Goal: Find specific page/section: Find specific page/section

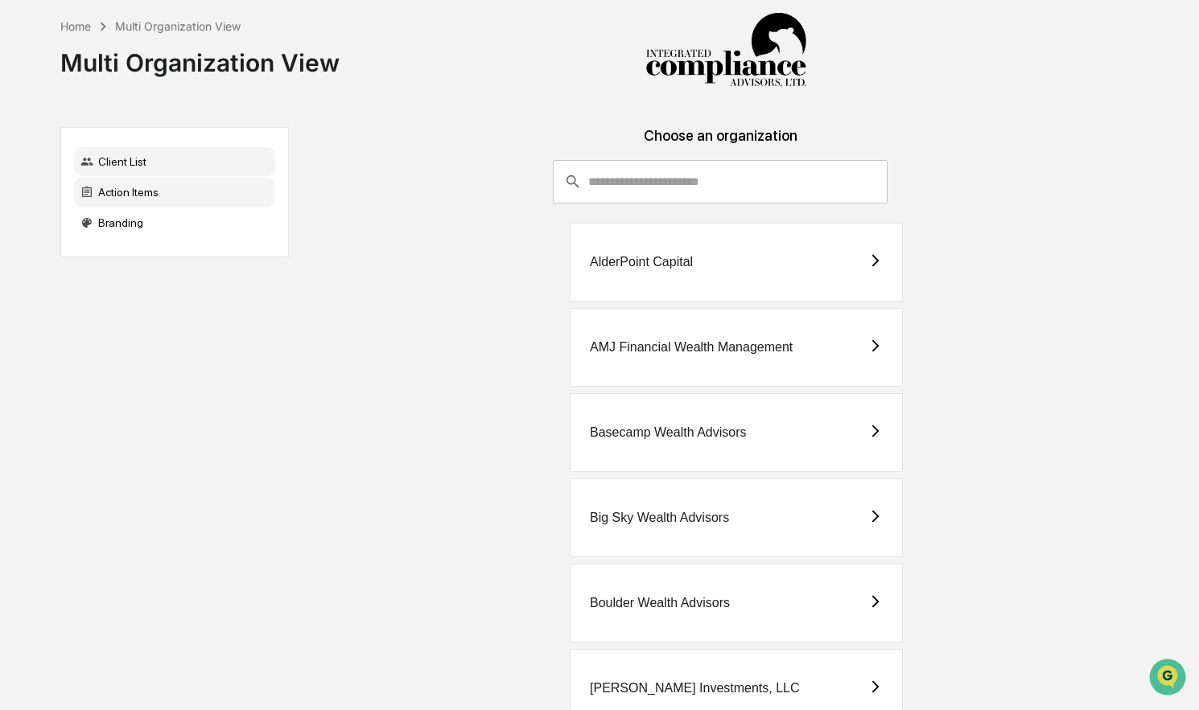
click at [204, 187] on div "Action Items" at bounding box center [174, 192] width 201 height 29
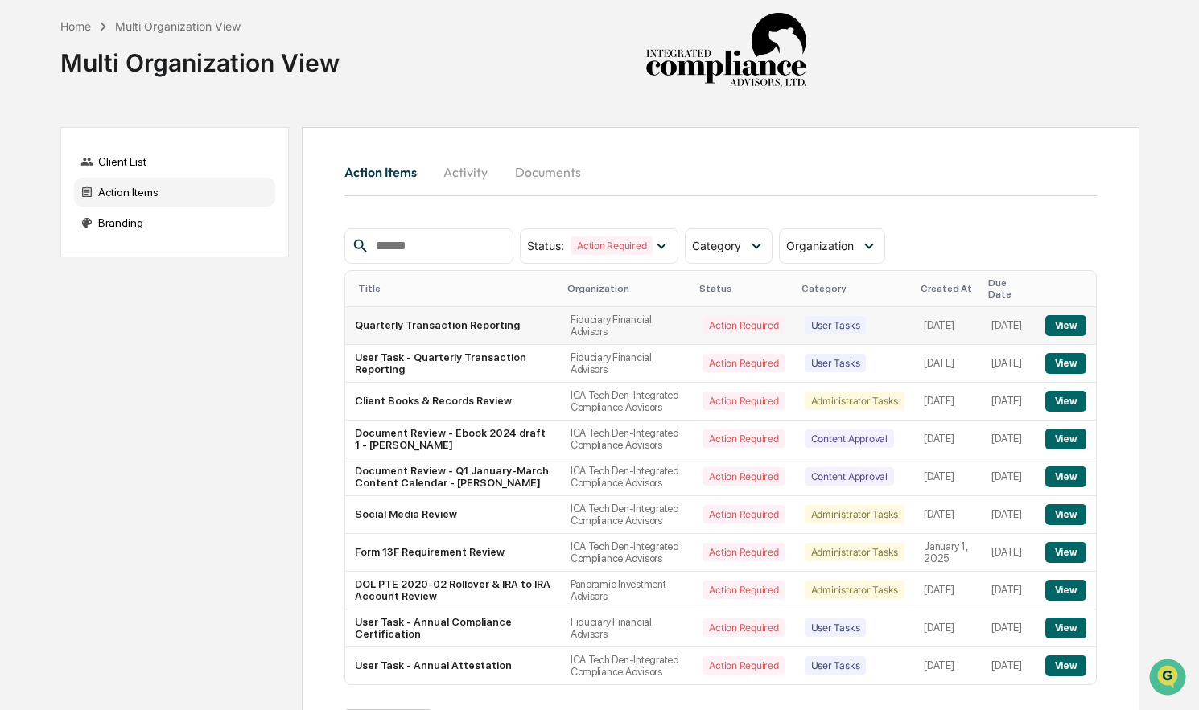
scroll to position [117, 0]
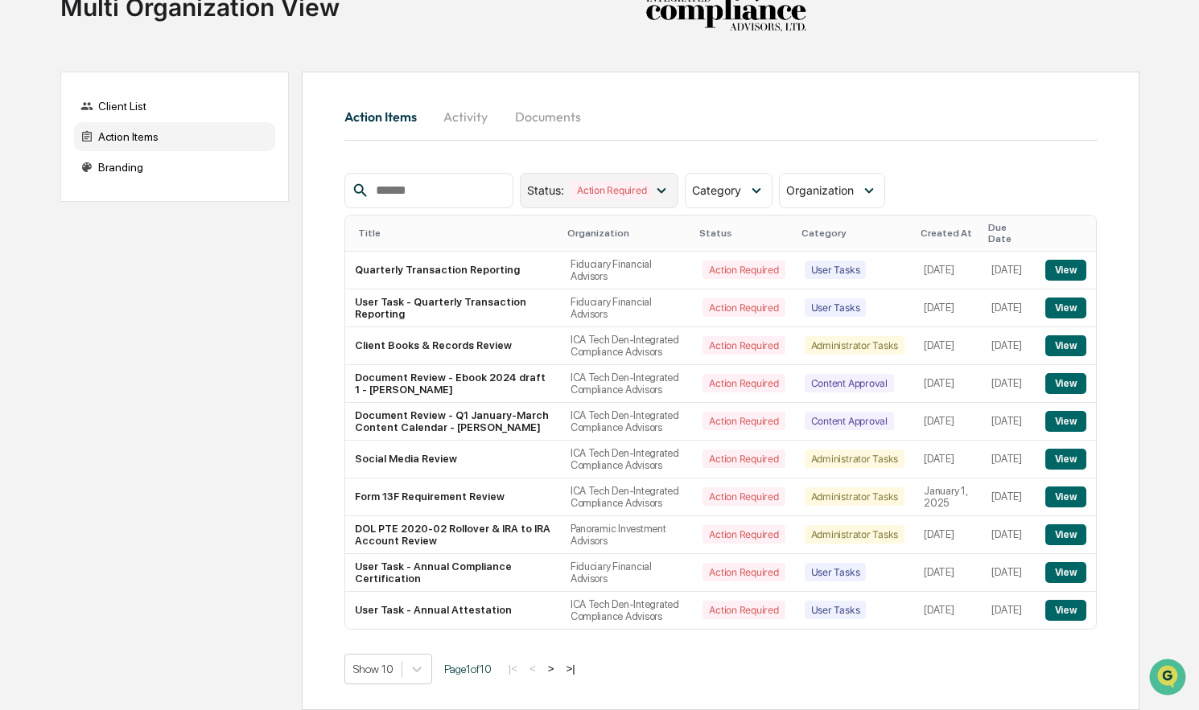
click at [663, 182] on icon at bounding box center [661, 191] width 18 height 18
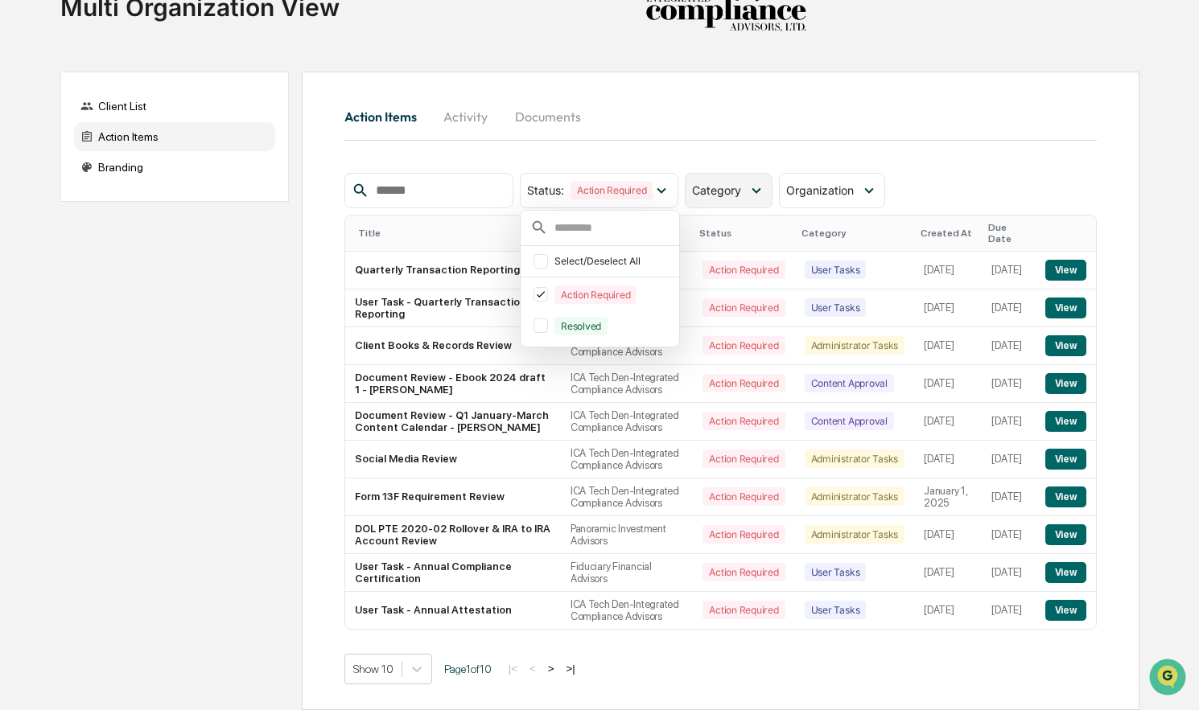
click at [726, 173] on div "Category" at bounding box center [729, 190] width 88 height 35
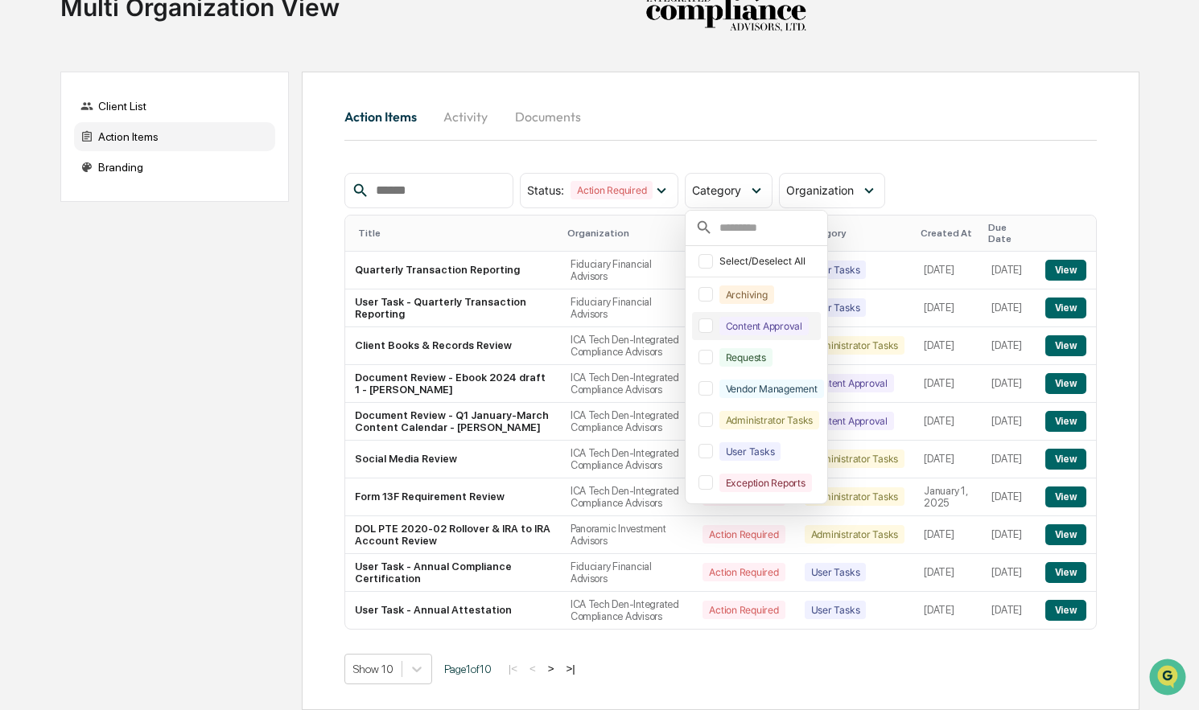
click at [713, 319] on div at bounding box center [705, 326] width 14 height 14
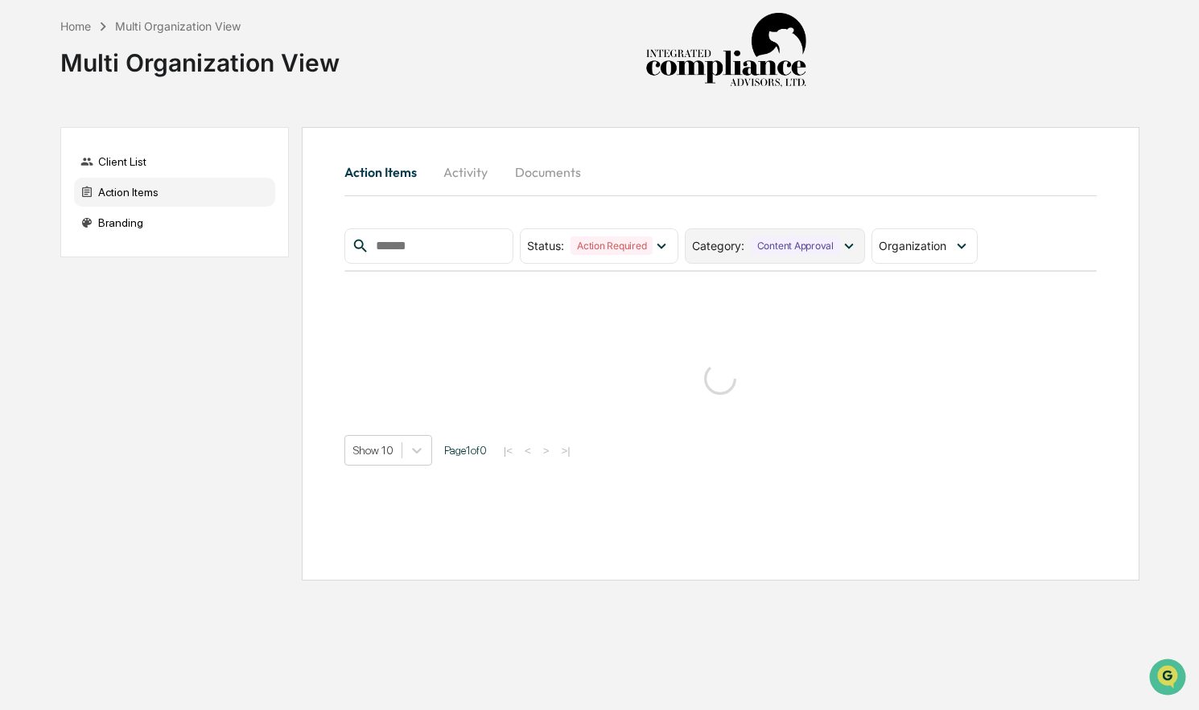
click at [742, 232] on div "Category : Content Approval" at bounding box center [775, 245] width 180 height 35
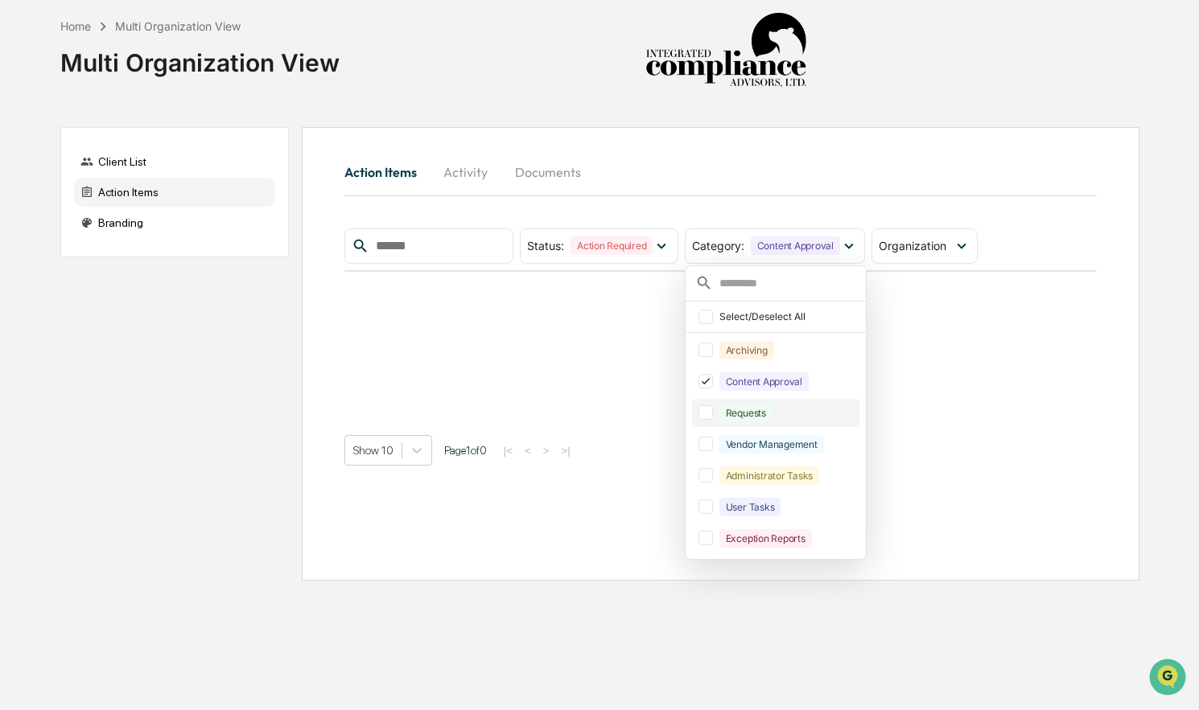
click at [709, 413] on div at bounding box center [705, 412] width 14 height 14
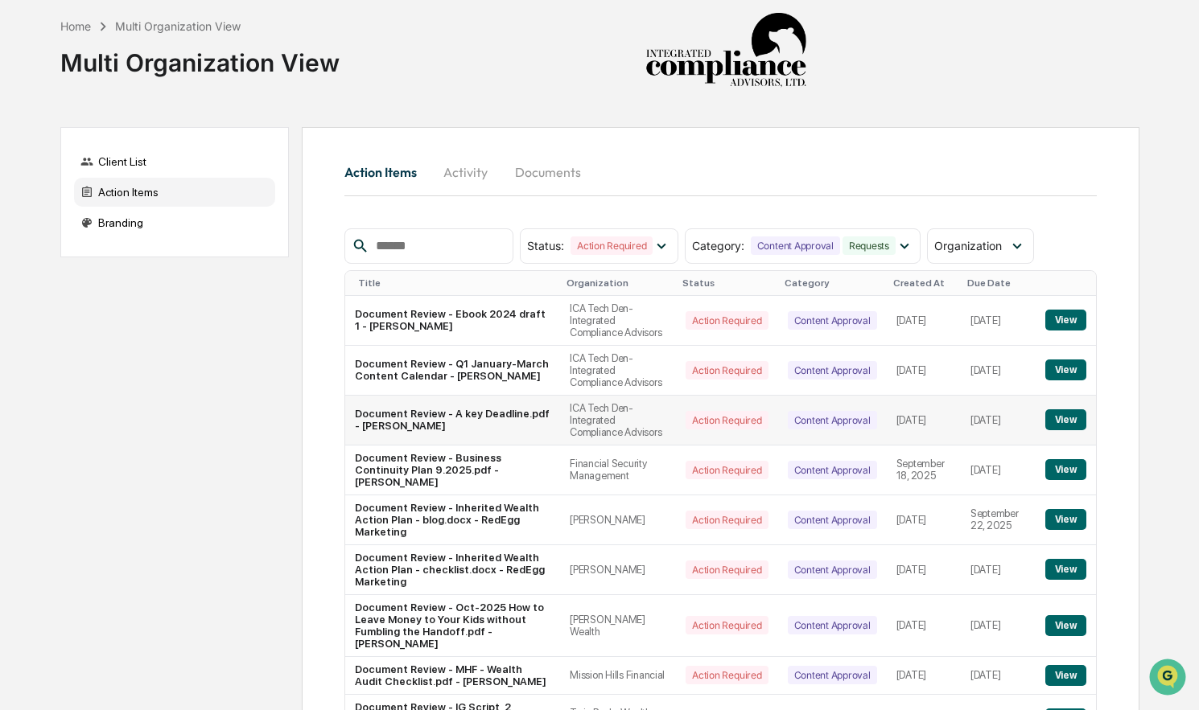
scroll to position [201, 0]
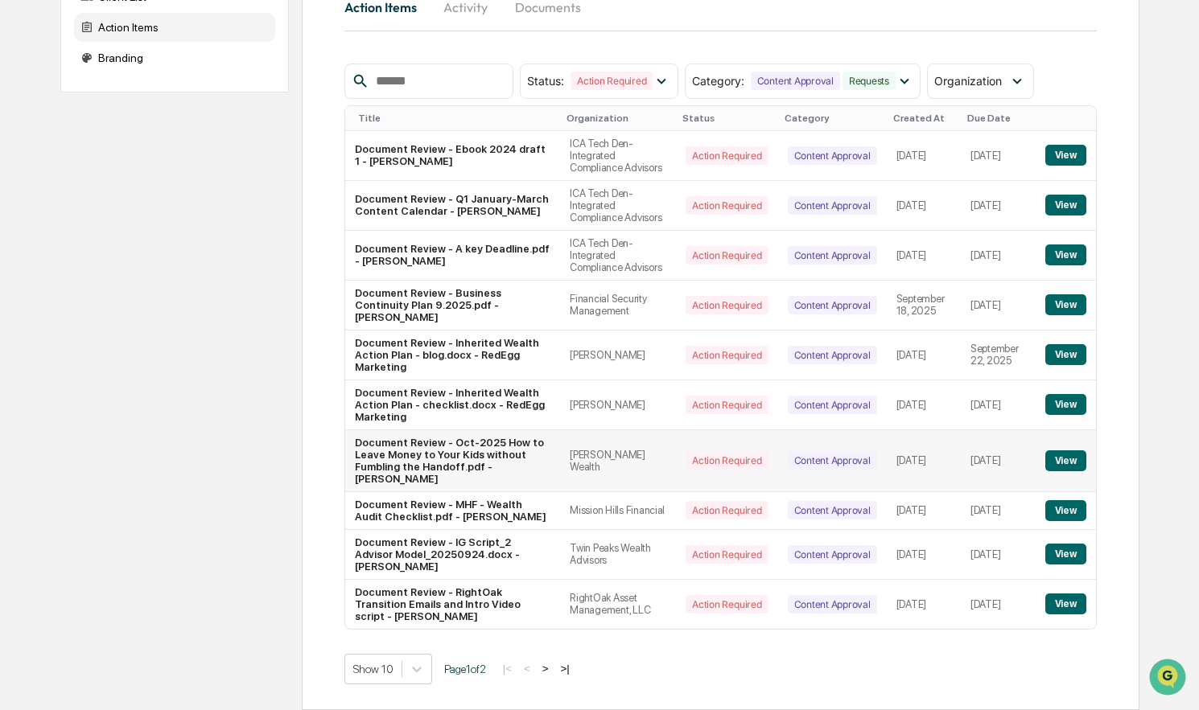
click at [1067, 458] on button "View" at bounding box center [1065, 460] width 41 height 21
